Goal: Information Seeking & Learning: Learn about a topic

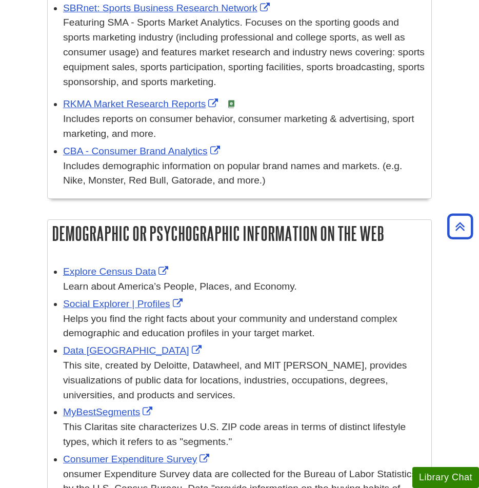
scroll to position [509, 0]
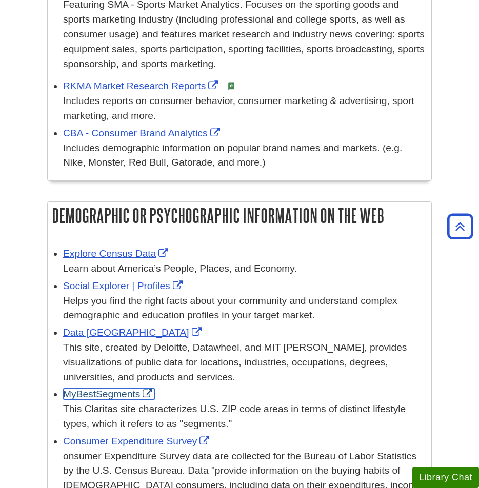
click at [125, 392] on link "MyBestSegments" at bounding box center [109, 394] width 92 height 11
click at [114, 387] on div "MyBestSegments This Claritas site characterizes U.S. ZIP code areas in terms of…" at bounding box center [244, 409] width 363 height 44
click at [115, 393] on link "MyBestSegments" at bounding box center [109, 394] width 92 height 11
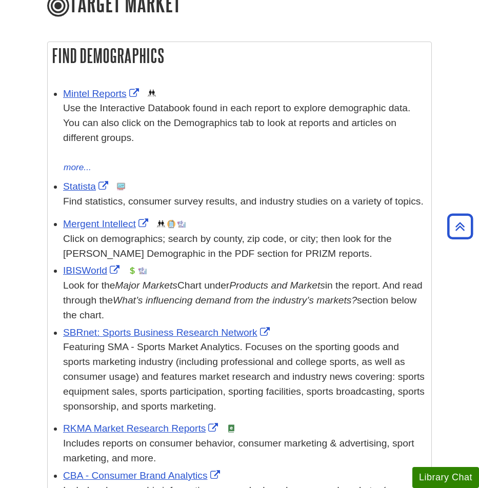
scroll to position [158, 0]
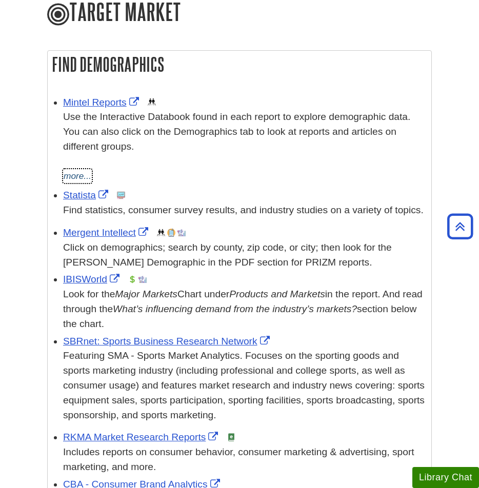
click at [83, 171] on button "more..." at bounding box center [77, 176] width 29 height 14
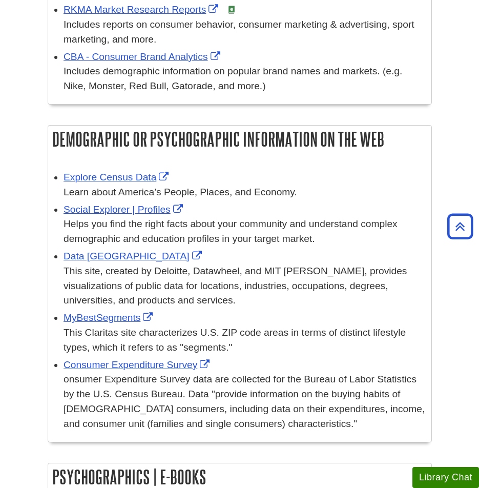
scroll to position [605, 0]
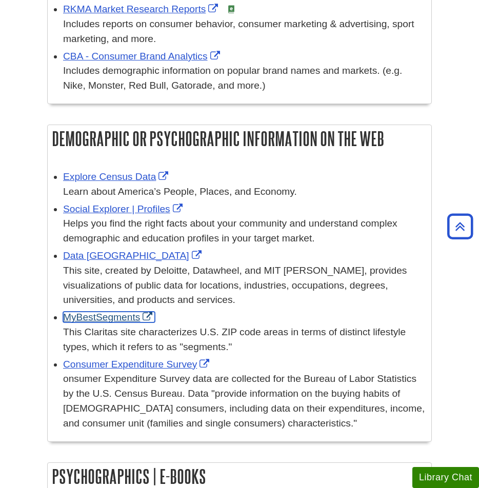
click at [108, 321] on link "MyBestSegments" at bounding box center [109, 317] width 92 height 11
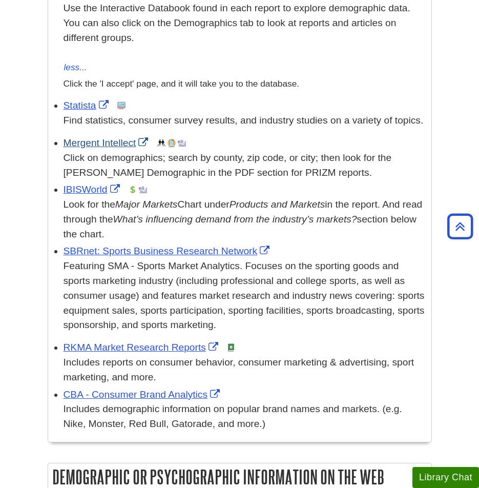
scroll to position [211, 0]
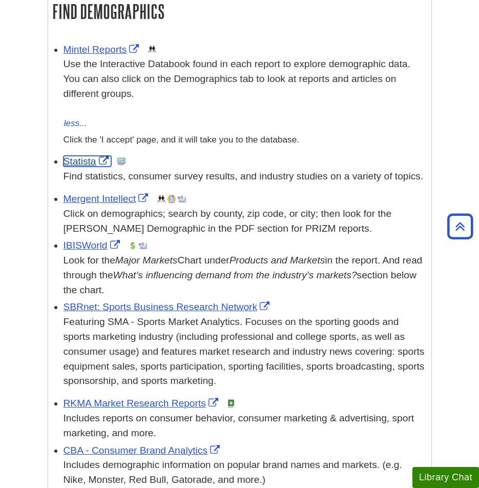
click at [87, 163] on link "Statista" at bounding box center [88, 161] width 48 height 11
click at [94, 248] on link "IBISWorld" at bounding box center [93, 245] width 59 height 11
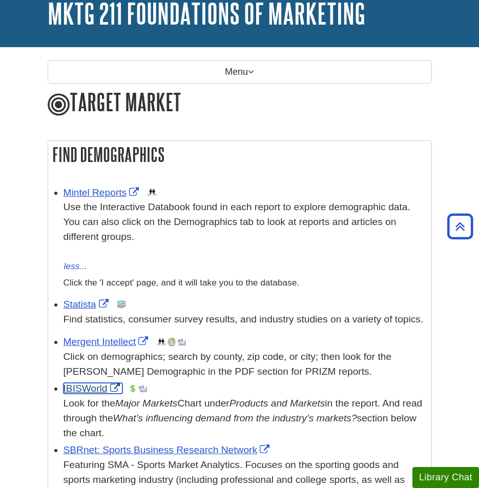
scroll to position [11, 0]
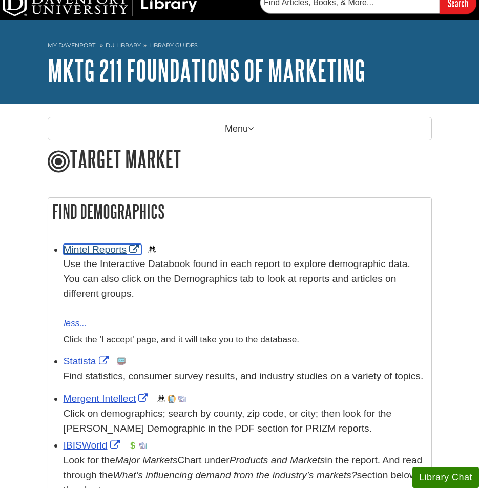
click at [98, 252] on link "Mintel Reports" at bounding box center [103, 249] width 78 height 11
click at [107, 248] on link "Mintel Reports" at bounding box center [103, 249] width 78 height 11
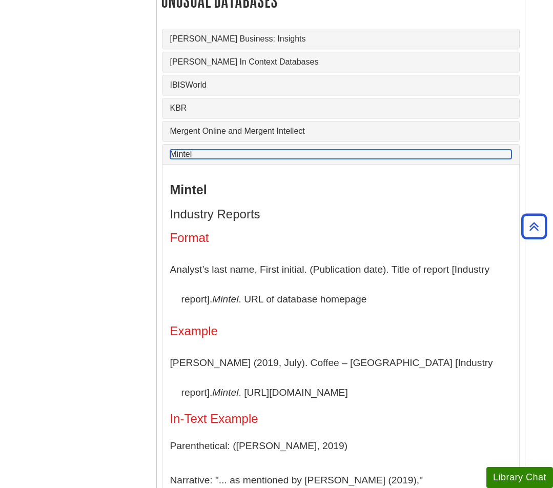
scroll to position [4193, 0]
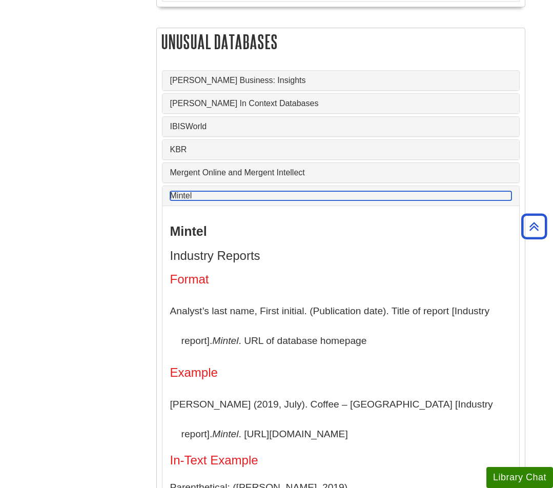
click at [183, 200] on link "Mintel" at bounding box center [340, 195] width 341 height 9
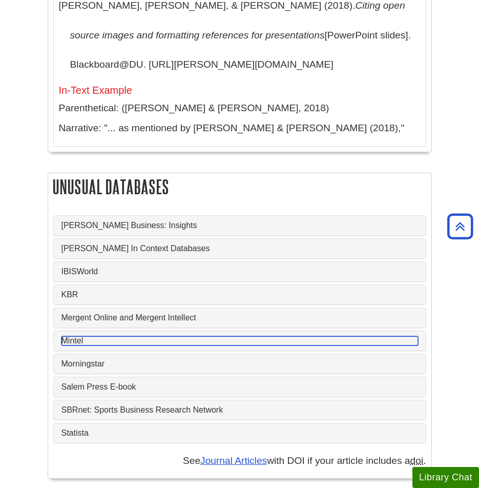
scroll to position [4004, 0]
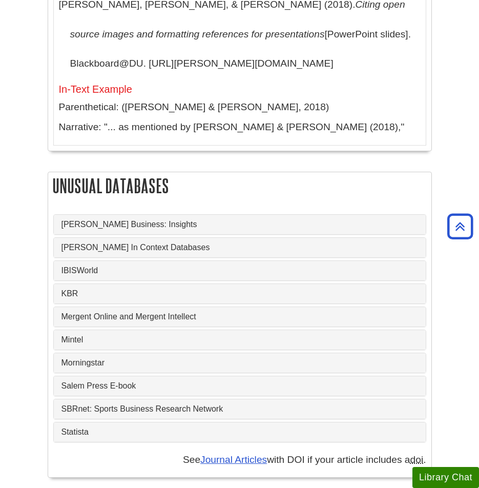
click at [88, 434] on div "Statista" at bounding box center [240, 431] width 372 height 19
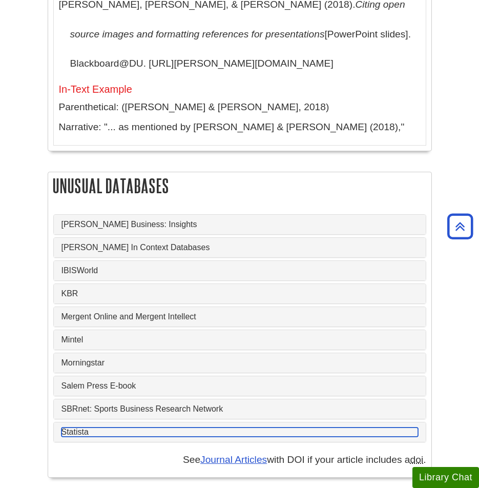
click at [89, 431] on link "Statista" at bounding box center [240, 431] width 357 height 9
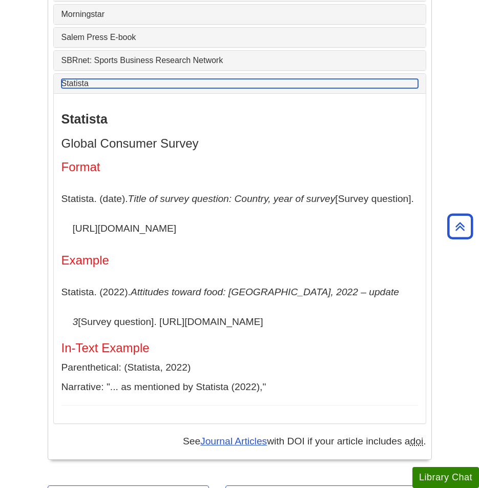
scroll to position [4355, 0]
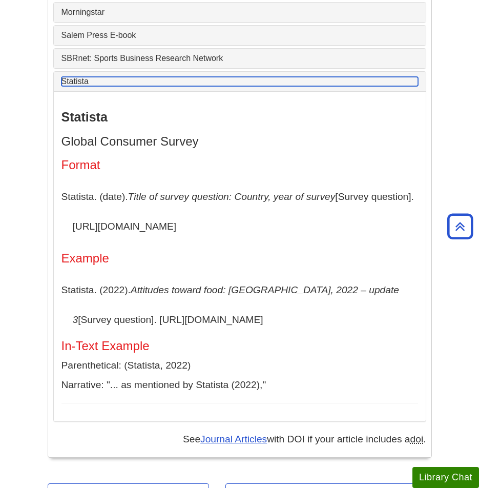
click at [73, 77] on link "Statista" at bounding box center [240, 81] width 357 height 9
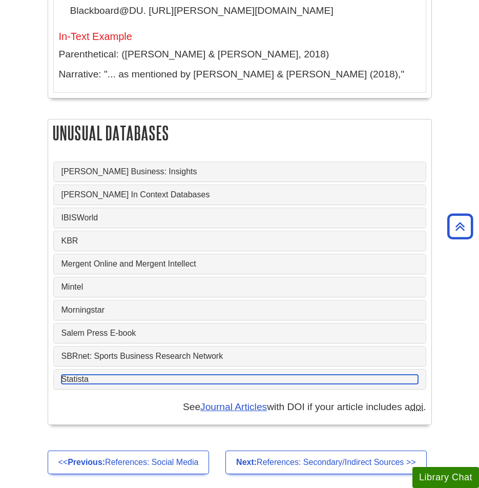
scroll to position [4073, 0]
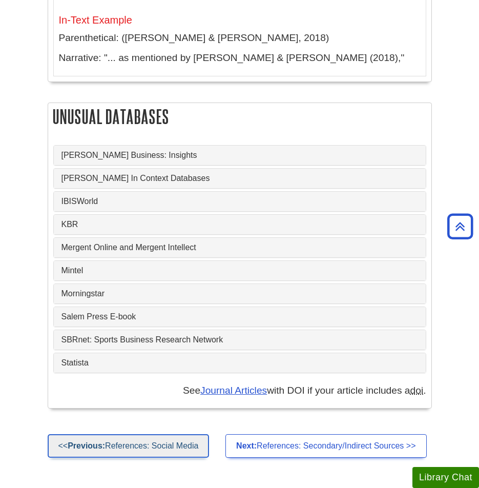
click at [170, 443] on link "<< Previous: References: Social Media" at bounding box center [129, 446] width 162 height 24
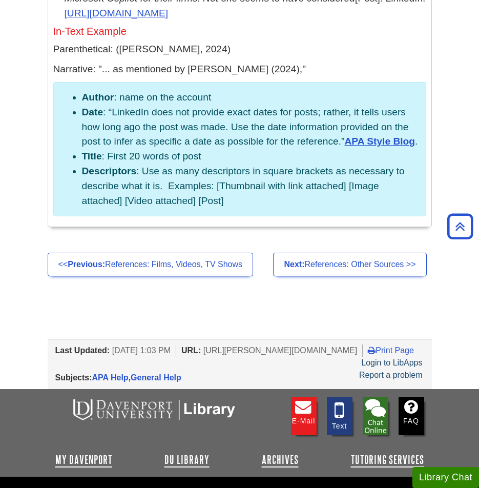
scroll to position [5071, 0]
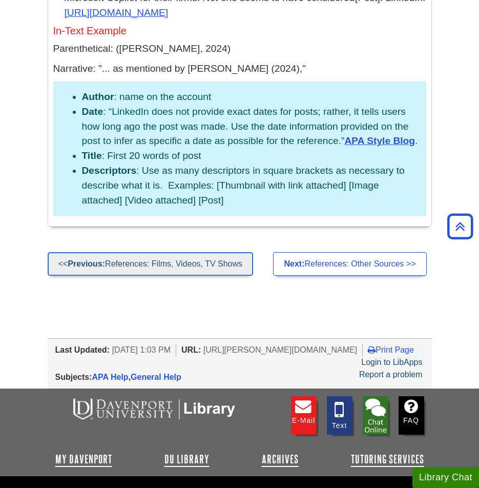
click at [171, 276] on link "<< Previous: References: Films, Videos, TV Shows" at bounding box center [151, 264] width 206 height 24
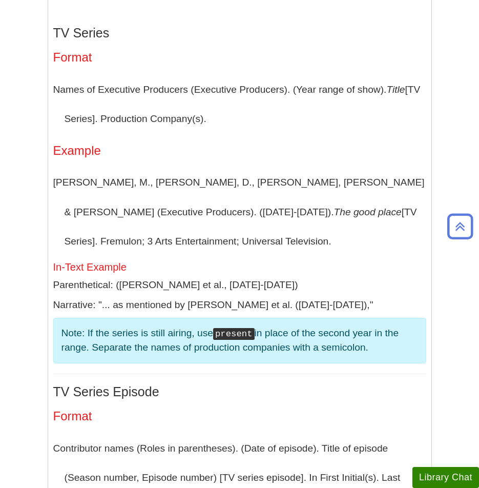
scroll to position [2876, 0]
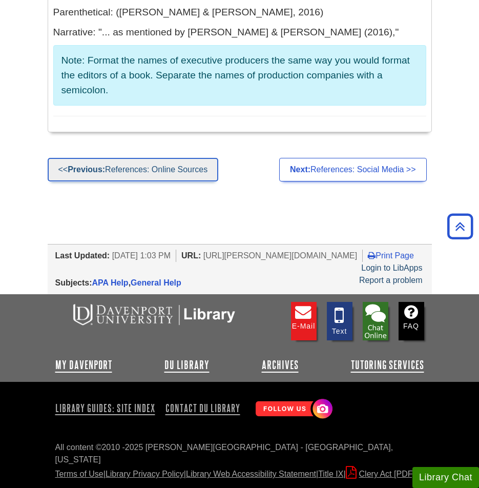
click at [196, 158] on link "<< Previous: References: Online Sources" at bounding box center [133, 170] width 171 height 24
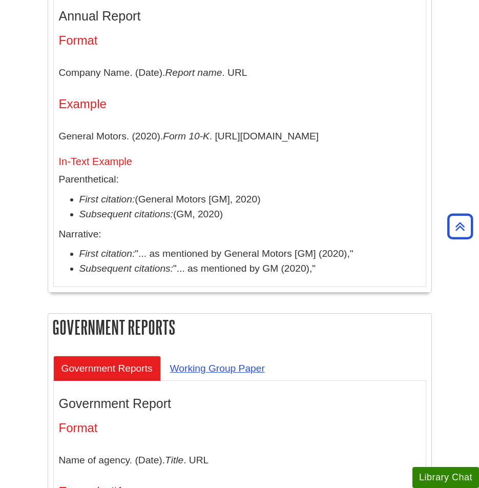
scroll to position [3473, 0]
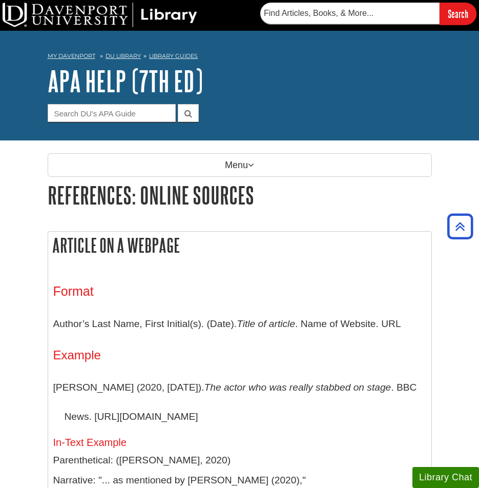
scroll to position [3473, 0]
